Goal: Information Seeking & Learning: Learn about a topic

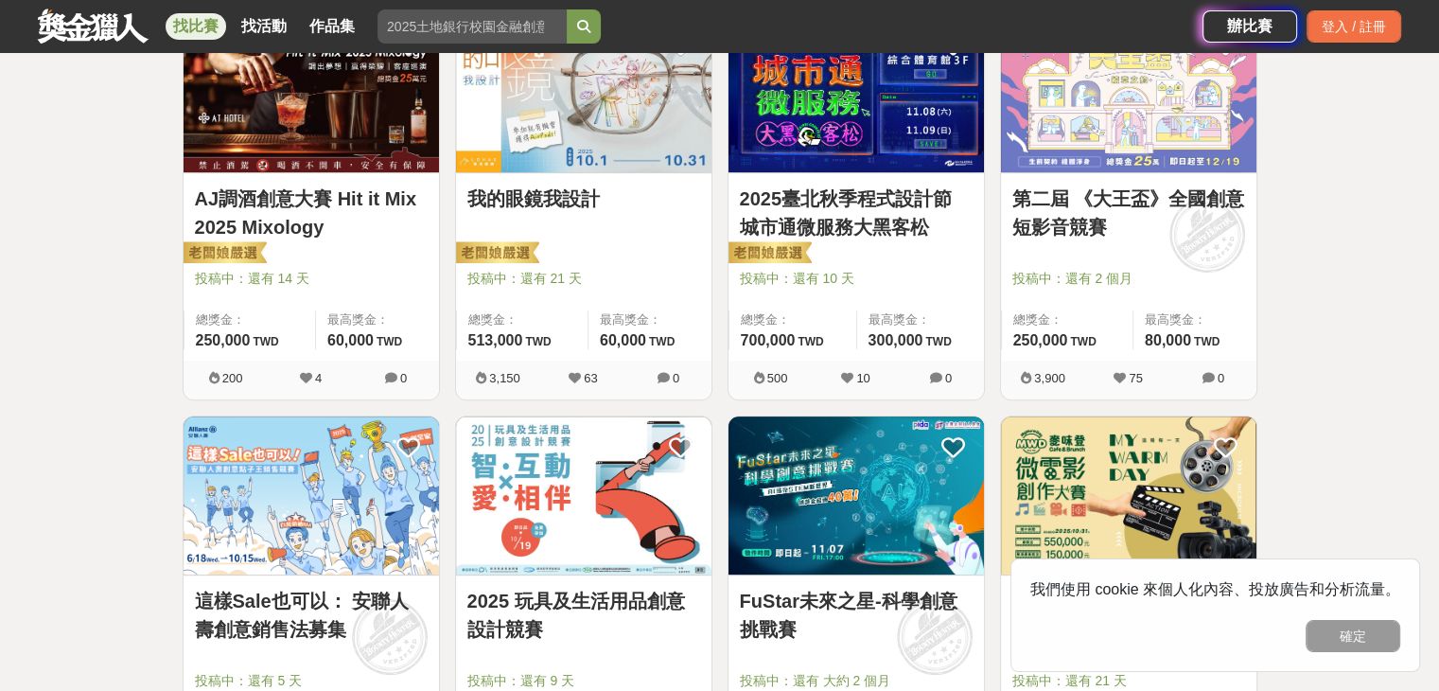
scroll to position [1041, 0]
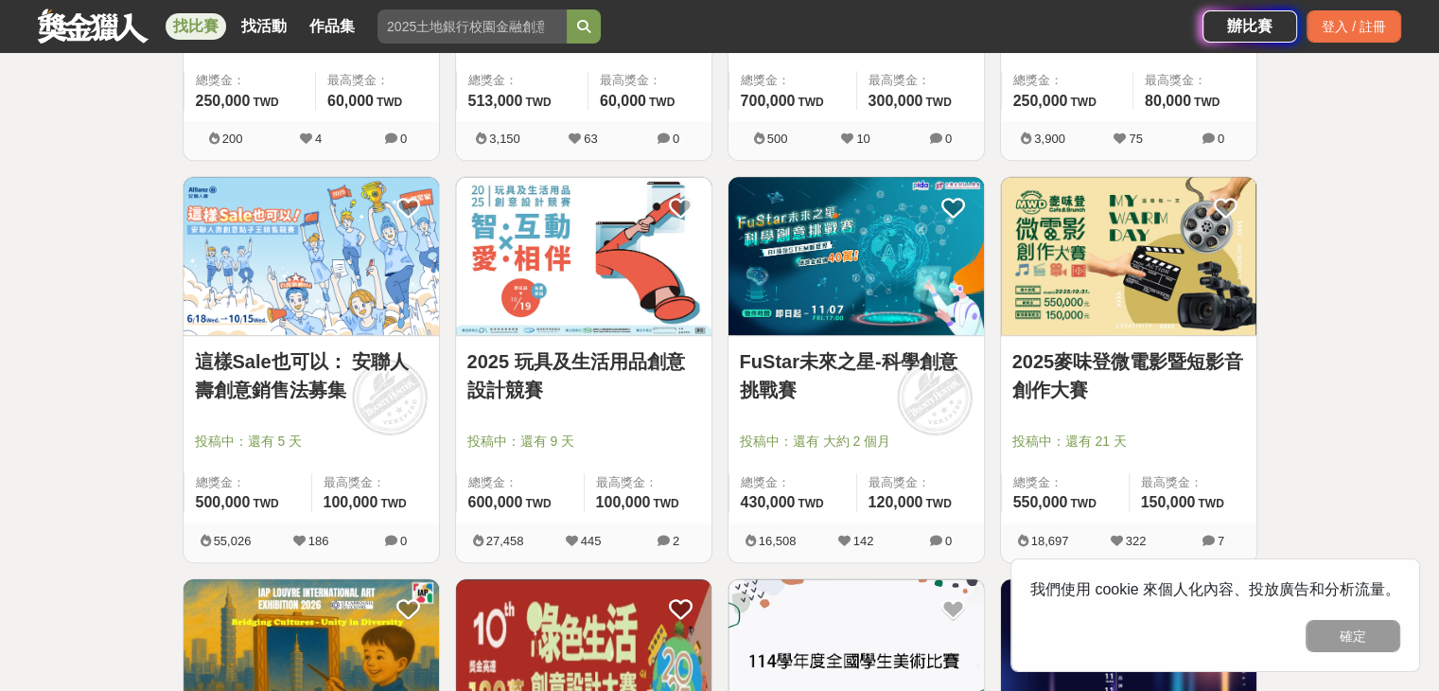
click at [1355, 631] on button "確定" at bounding box center [1353, 636] width 95 height 32
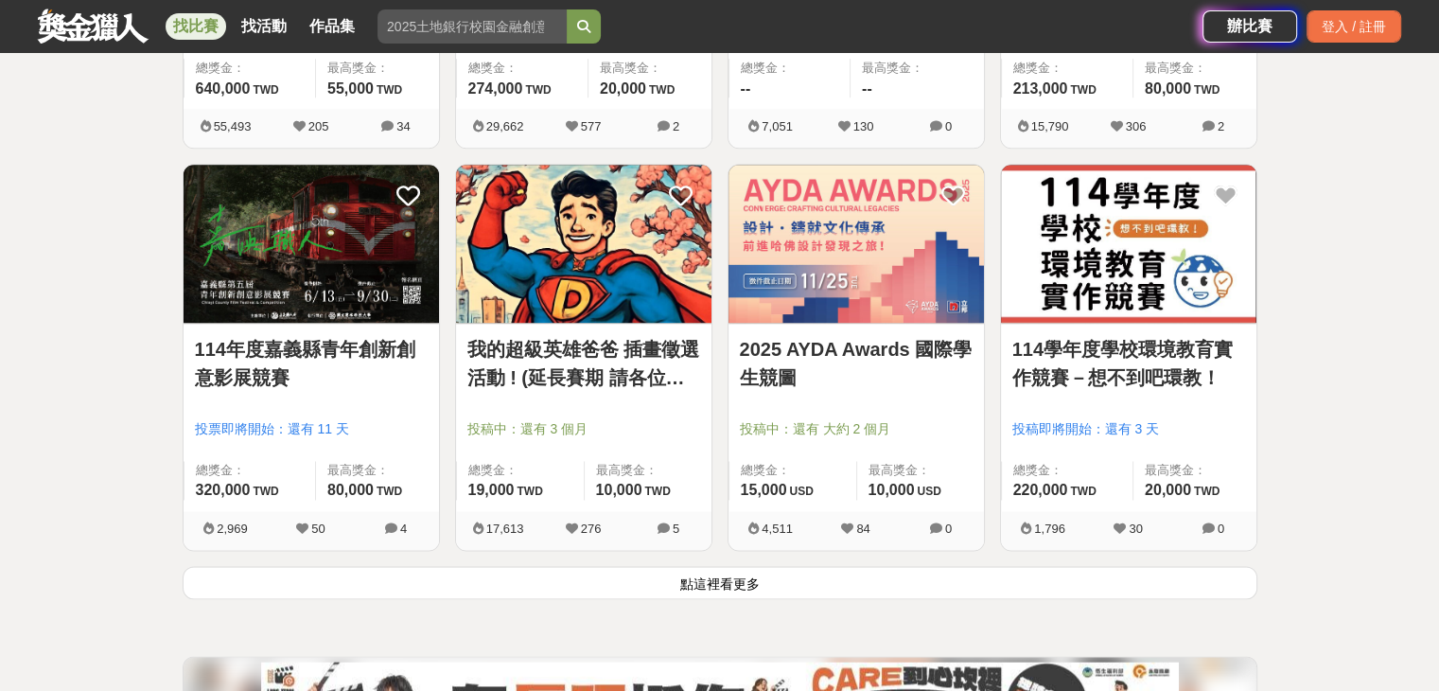
scroll to position [2365, 0]
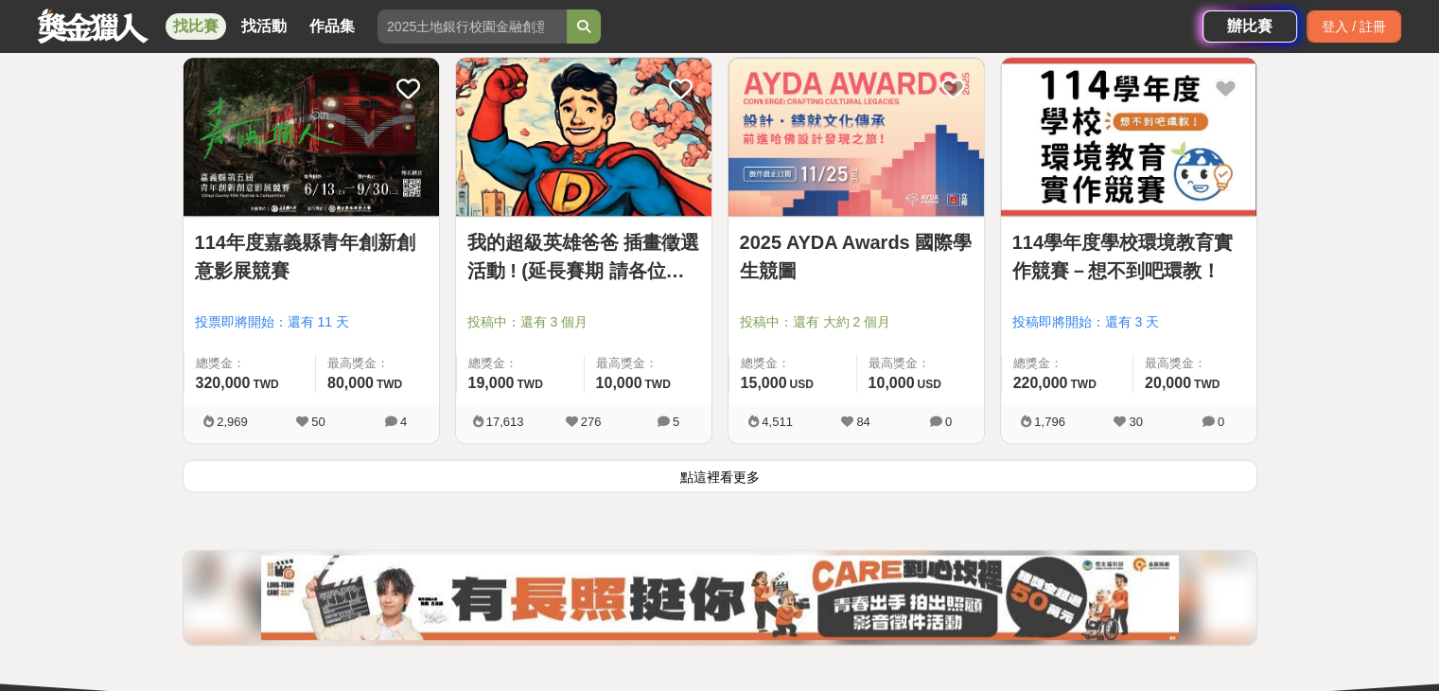
click at [931, 474] on button "點這裡看更多" at bounding box center [720, 475] width 1075 height 33
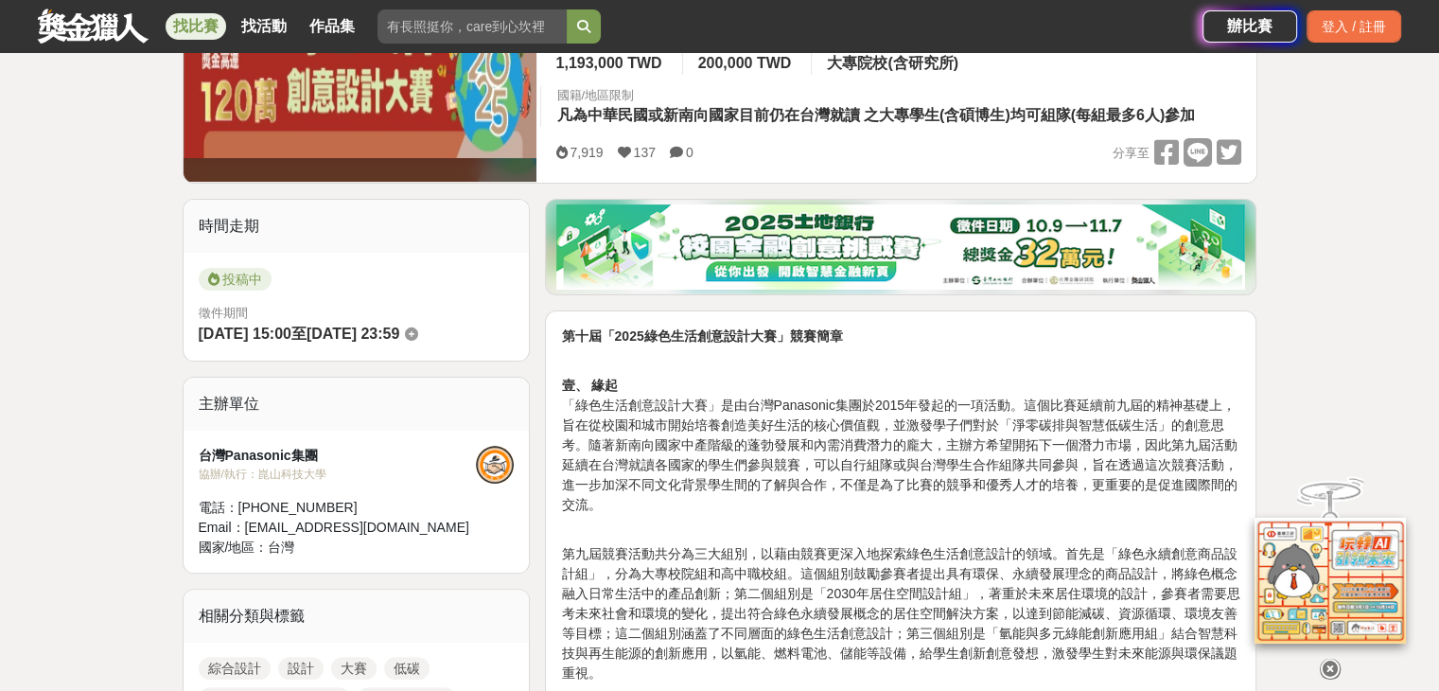
scroll to position [568, 0]
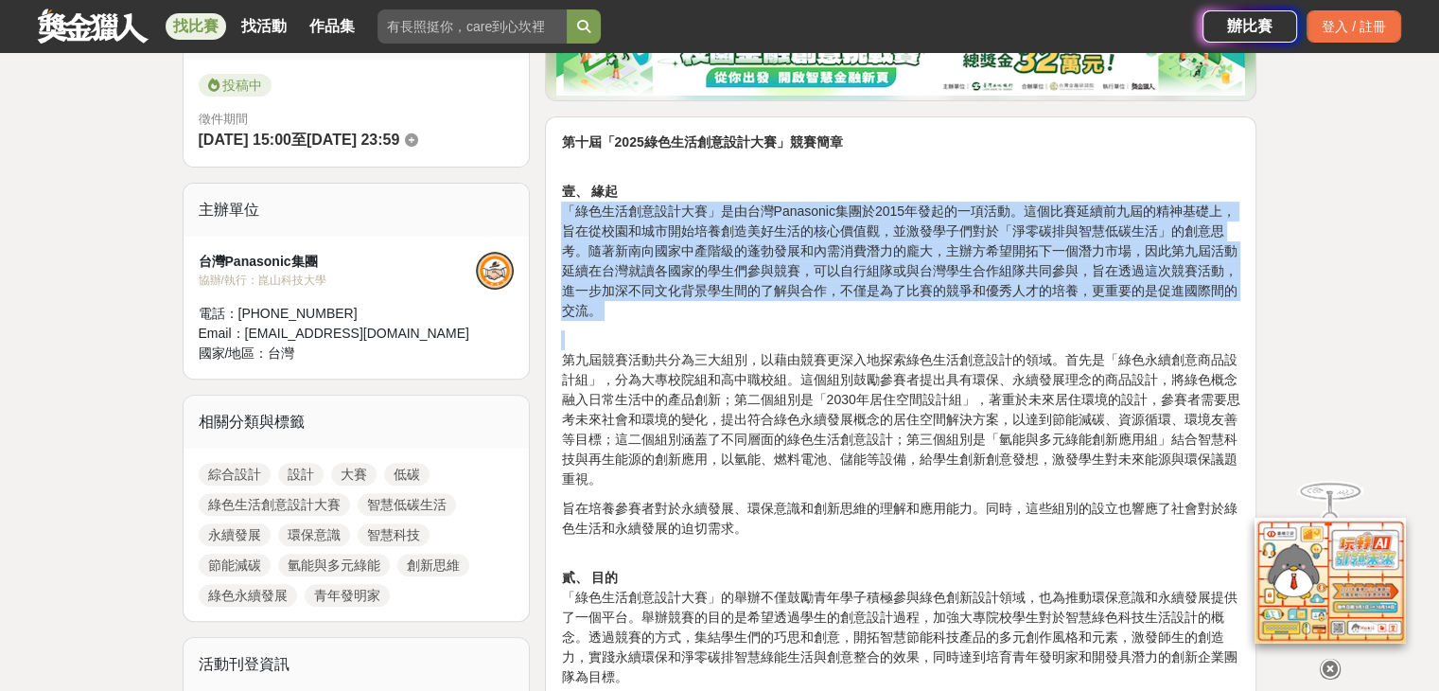
drag, startPoint x: 565, startPoint y: 206, endPoint x: 1270, endPoint y: 326, distance: 715.0
click at [977, 315] on p "壹、 緣起 「綠色生活創意設計大賽」是由台灣Panasonic集團於2015年發起的一項活動。這個比賽延續前九屆的精神基礎上，旨在從校園和城市開始培養創造美好…" at bounding box center [900, 241] width 679 height 159
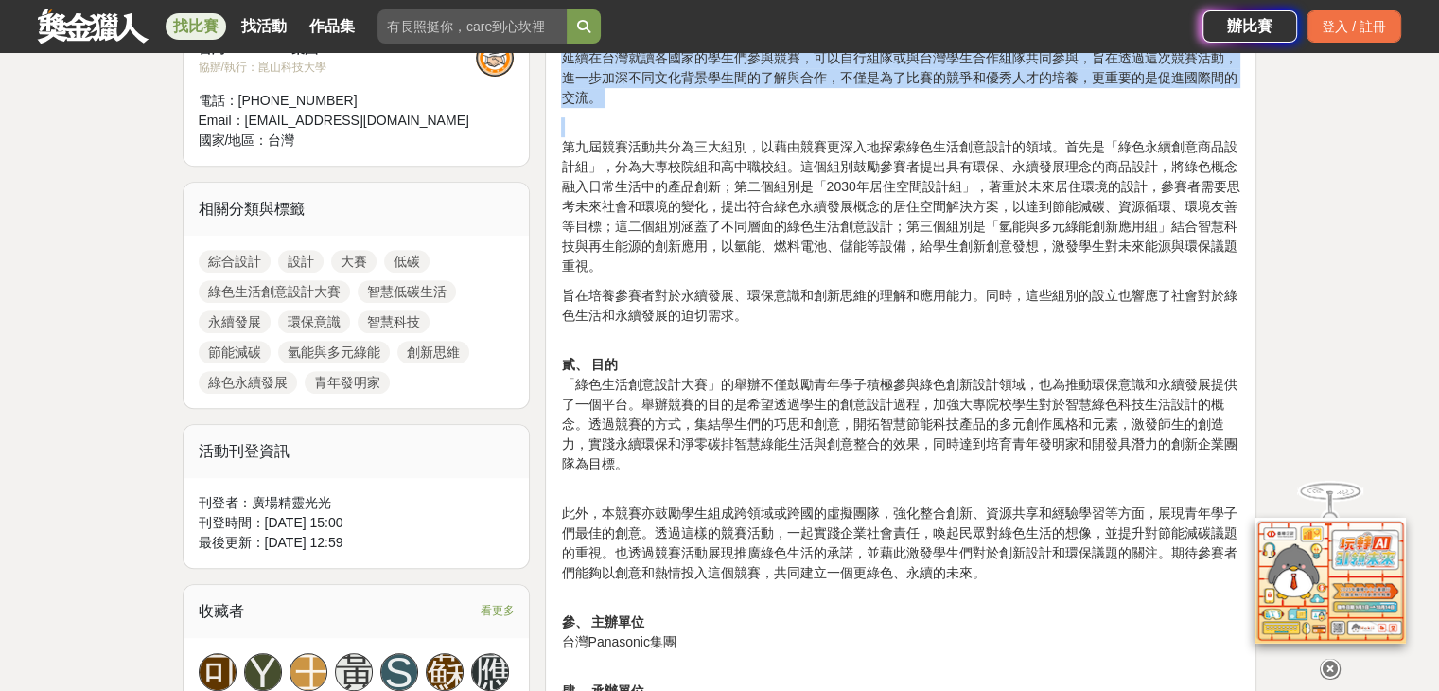
scroll to position [851, 0]
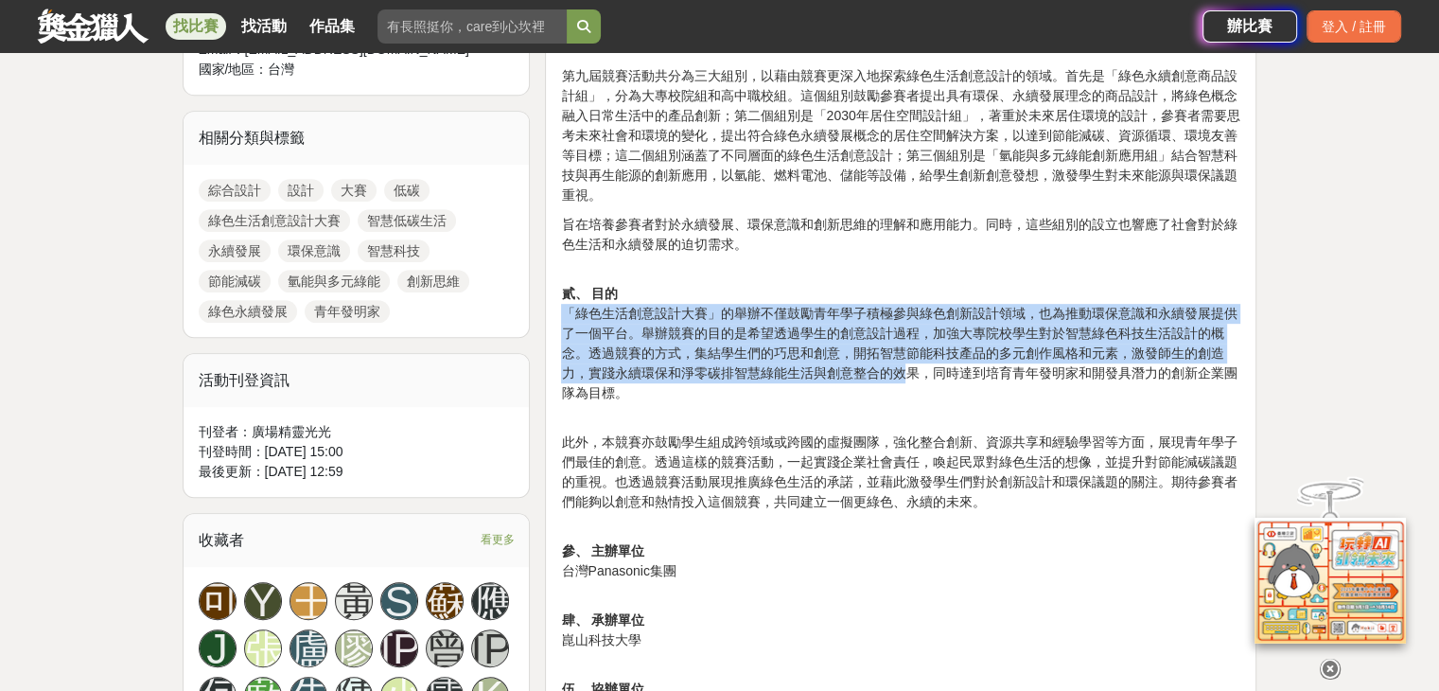
drag, startPoint x: 568, startPoint y: 311, endPoint x: 909, endPoint y: 369, distance: 346.4
click at [909, 369] on p "貳、 目的 「綠色生活創意設計大賽」的舉辦不僅鼓勵青年學子積極參與綠色創新設計領域，也為推動環保意識和永續發展提供了一個平台。舉辦競賽的目的是希望透過學生的創…" at bounding box center [900, 343] width 679 height 159
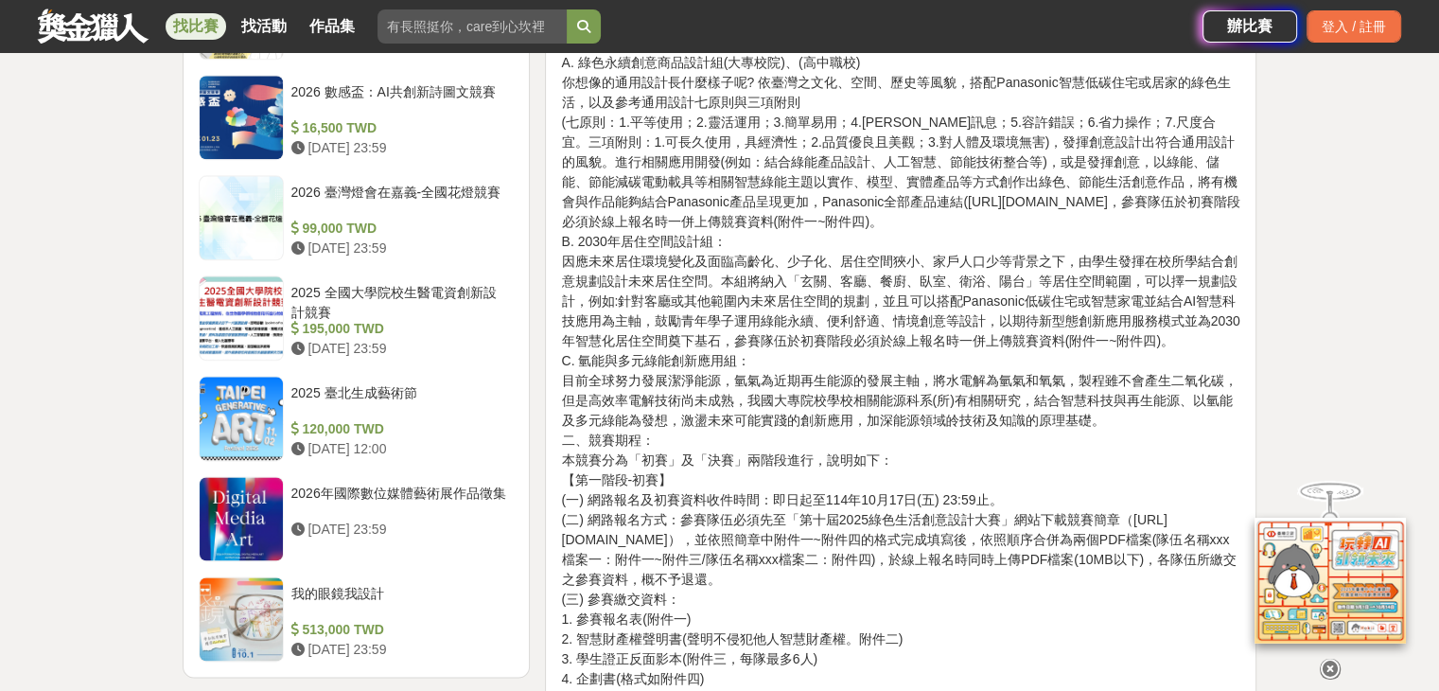
scroll to position [2460, 0]
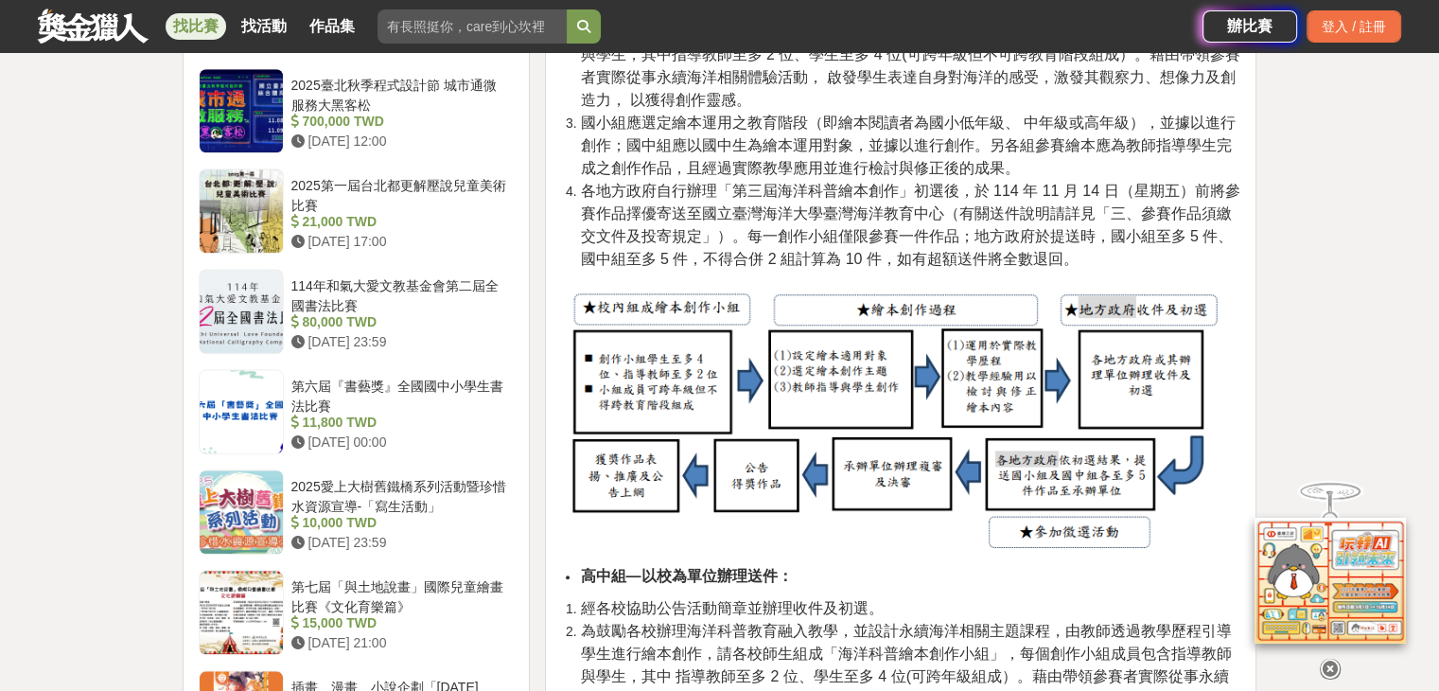
scroll to position [2270, 0]
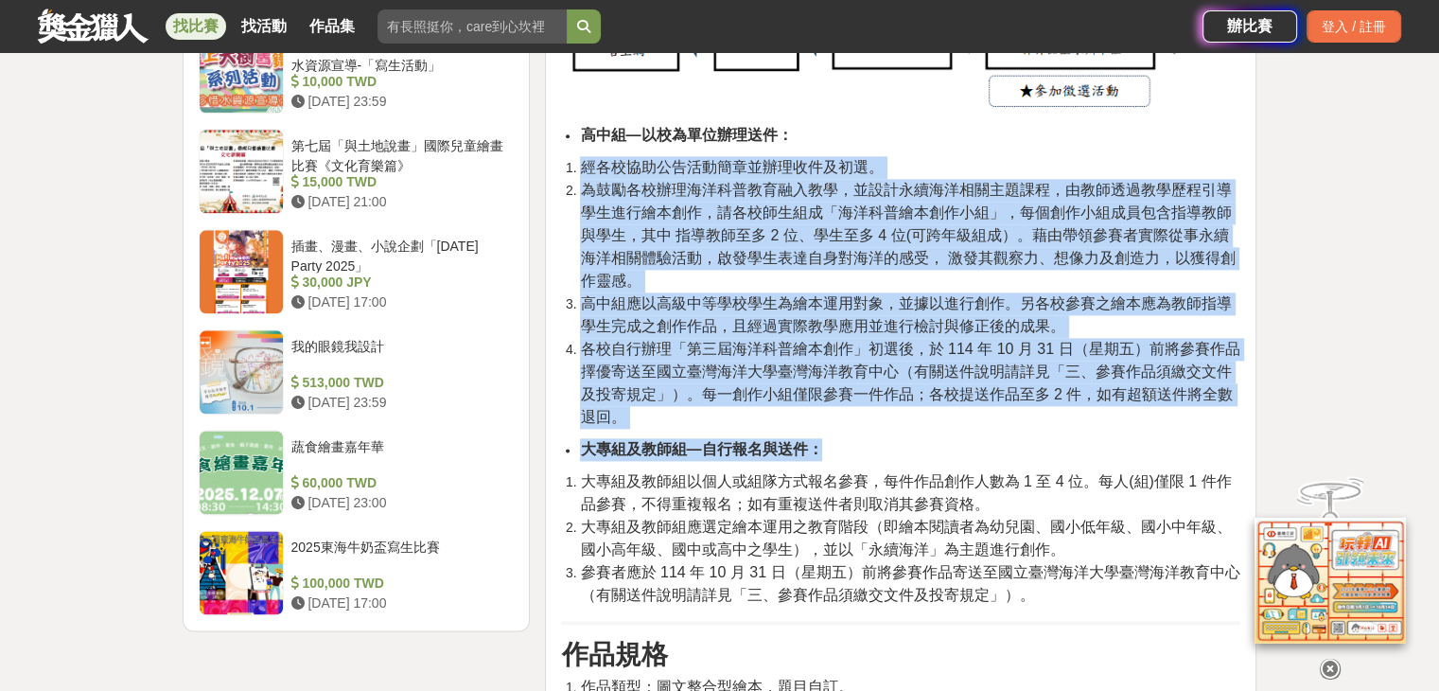
drag, startPoint x: 566, startPoint y: 164, endPoint x: 1018, endPoint y: 430, distance: 525.0
click at [754, 326] on span "高中組應以高級中等學校學生為繪本運用對象，並據以進行創作。另各校參賽之繪本應為教師指導學生完成之創作作品，且經過實際教學應用並進行檢討與修正後的成果。" at bounding box center [905, 314] width 651 height 39
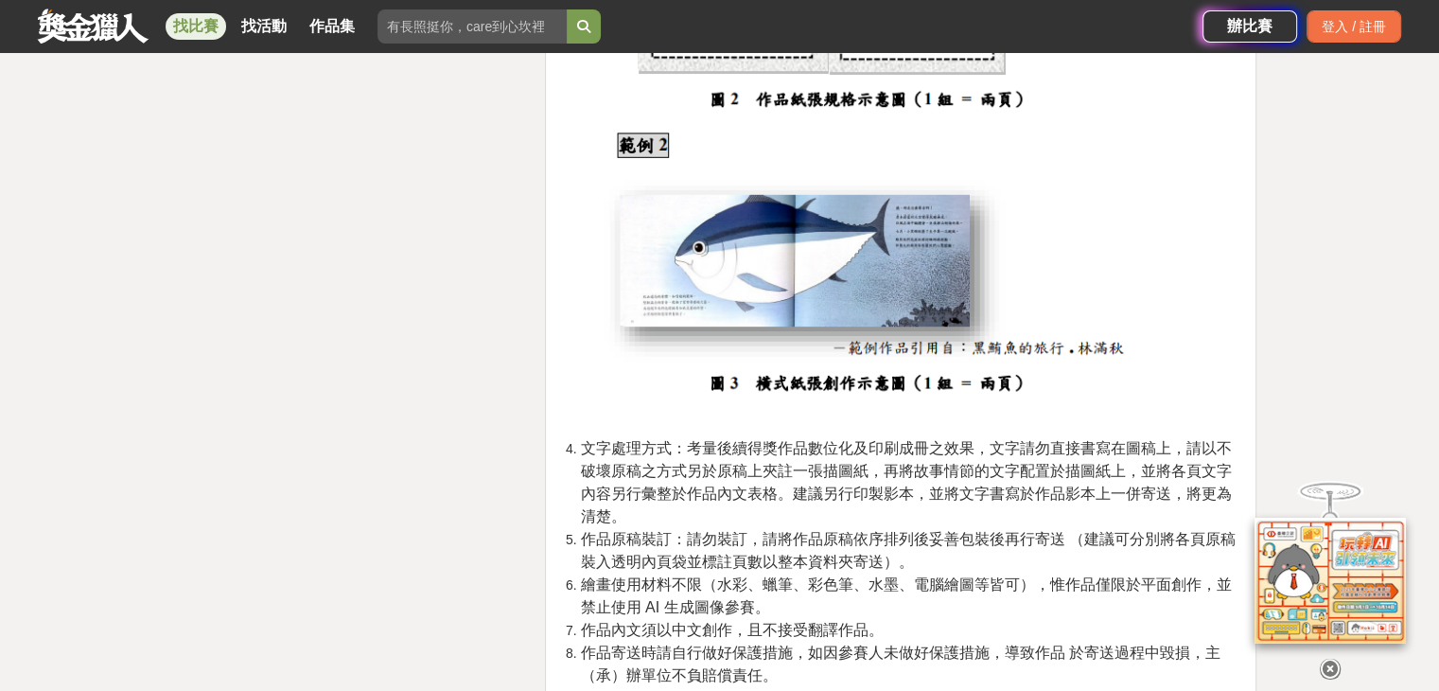
scroll to position [3595, 0]
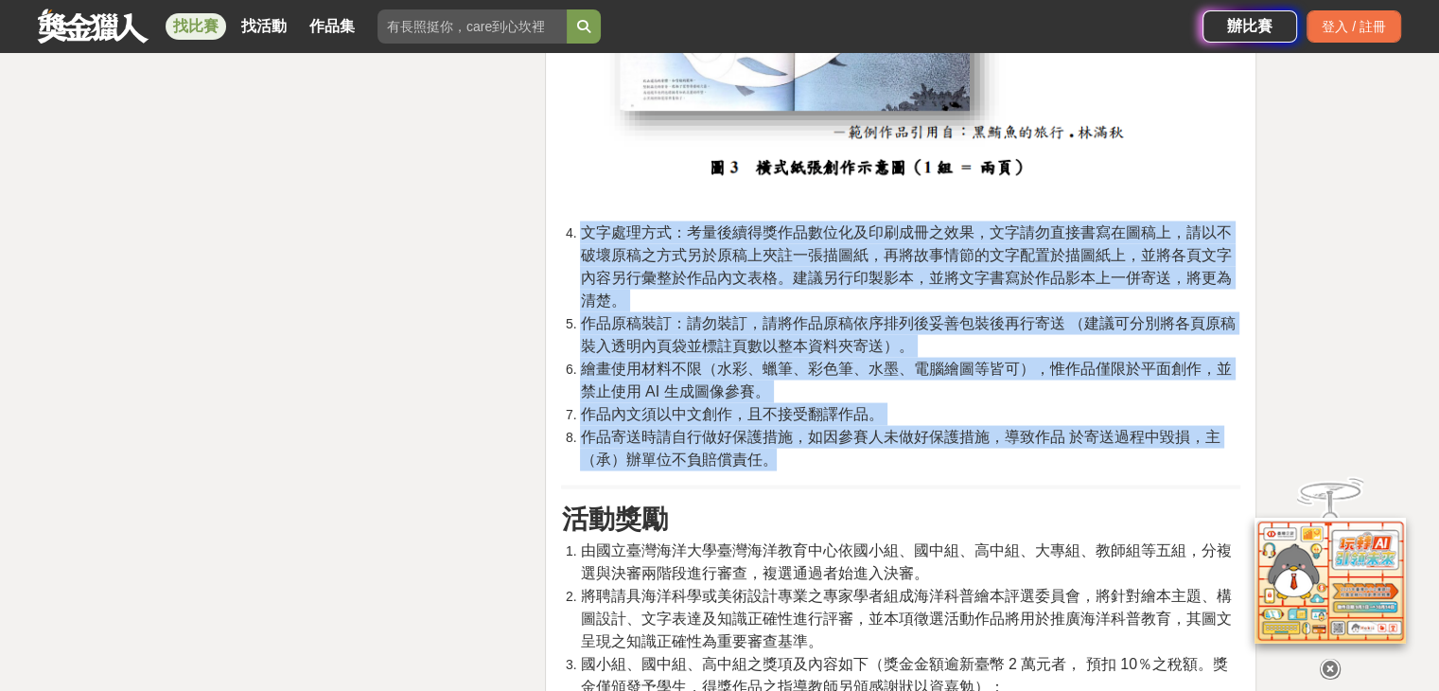
drag, startPoint x: 584, startPoint y: 228, endPoint x: 1064, endPoint y: 451, distance: 529.9
click at [1064, 451] on ol "文字處理方式：考量後續得獎作品數位化及印刷成冊之效果，文字請勿直接書寫在圖稿上，請以不破壞原稿之方式另於原稿上夾註一張描圖紙，再將故事情節的文字配置於描圖紙上…" at bounding box center [900, 345] width 679 height 250
click at [1190, 440] on span "作品寄送時請自行做好保護措施，如因參賽人未做好保護措施，導致作品 於寄送過程中毀損，主（承）辦單位不負賠償責任。" at bounding box center [900, 447] width 640 height 39
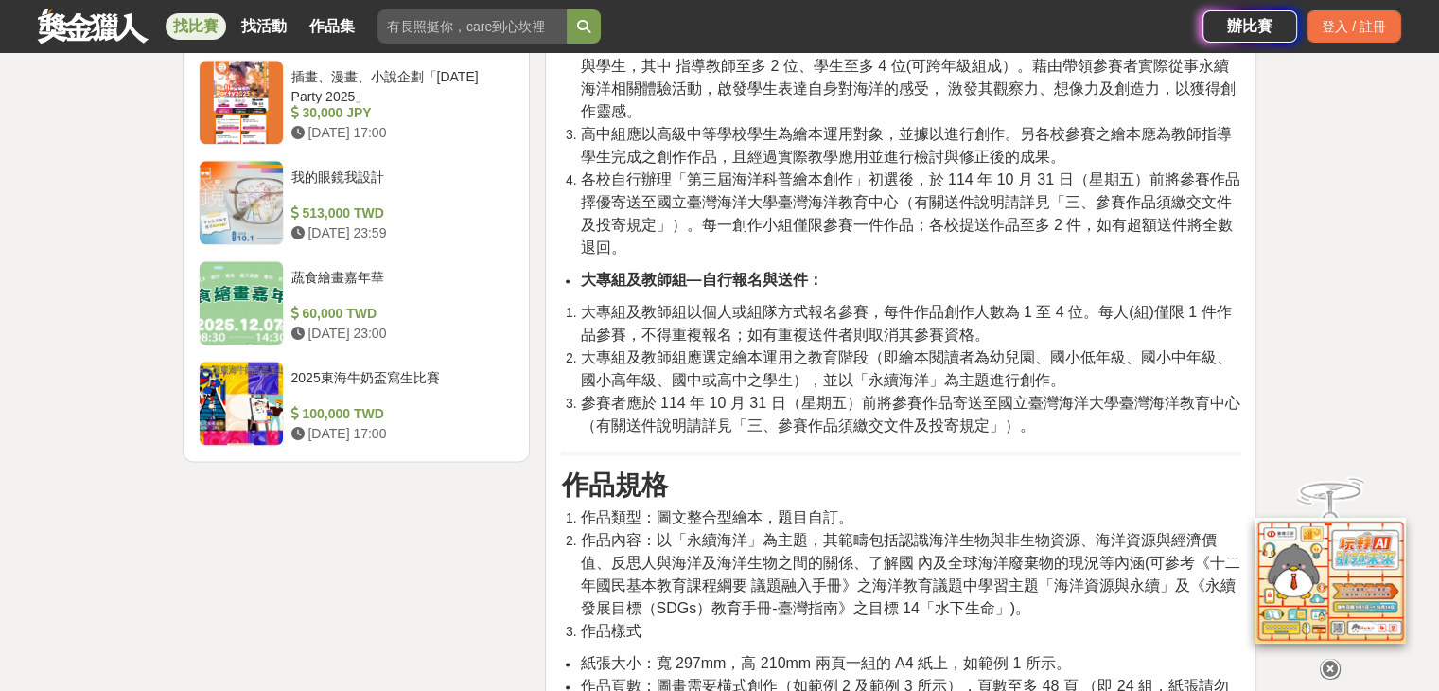
scroll to position [2443, 0]
